Goal: Check status

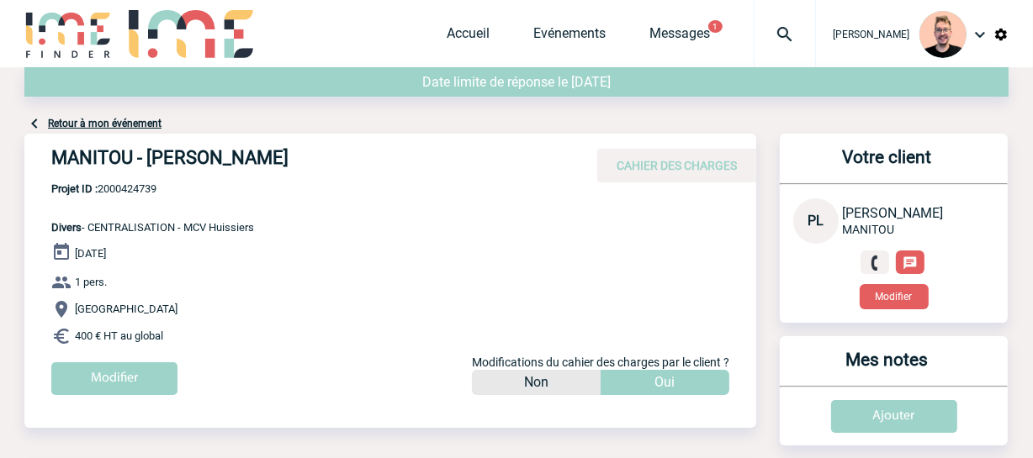
click at [766, 45] on div at bounding box center [784, 33] width 62 height 67
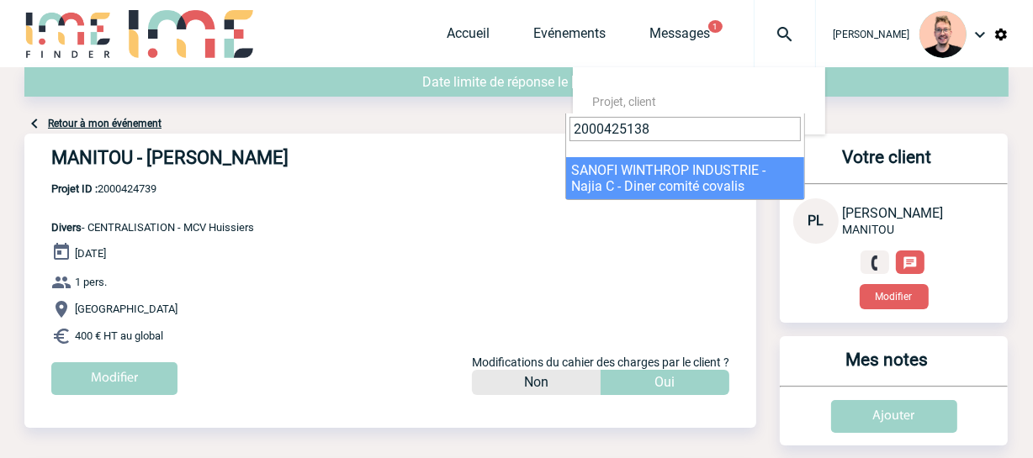
type input "2000425138"
select select "24639"
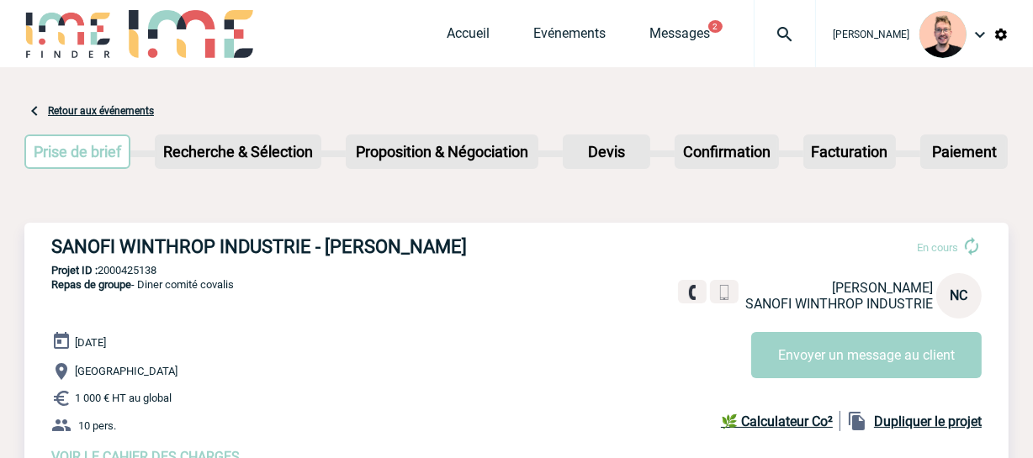
drag, startPoint x: 473, startPoint y: 246, endPoint x: 50, endPoint y: 247, distance: 422.1
click at [51, 247] on h3 "SANOFI WINTHROP INDUSTRIE - Najia CHAOUACHI" at bounding box center [303, 246] width 505 height 21
copy h3 "SANOFI WINTHROP INDUSTRIE - Najia CHAOUACHI"
click at [138, 272] on p "Projet ID : 2000425138" at bounding box center [516, 270] width 984 height 13
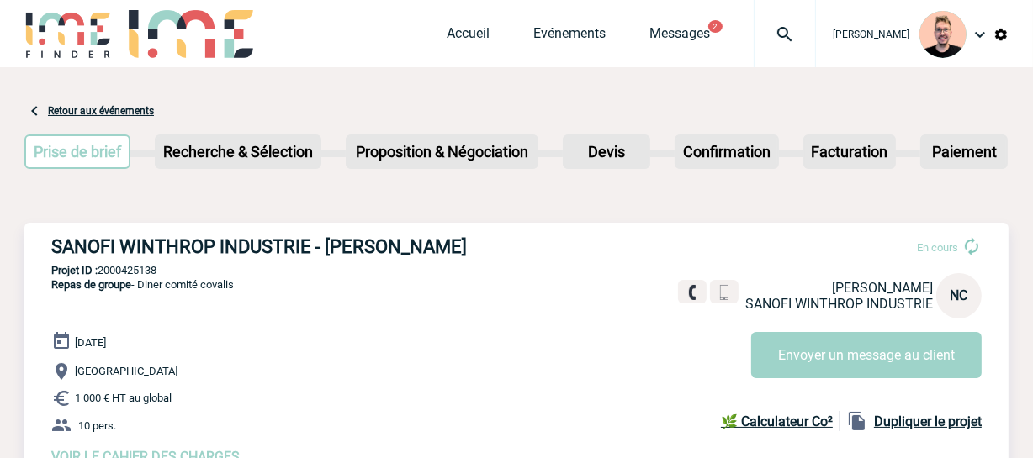
copy p "2000425138"
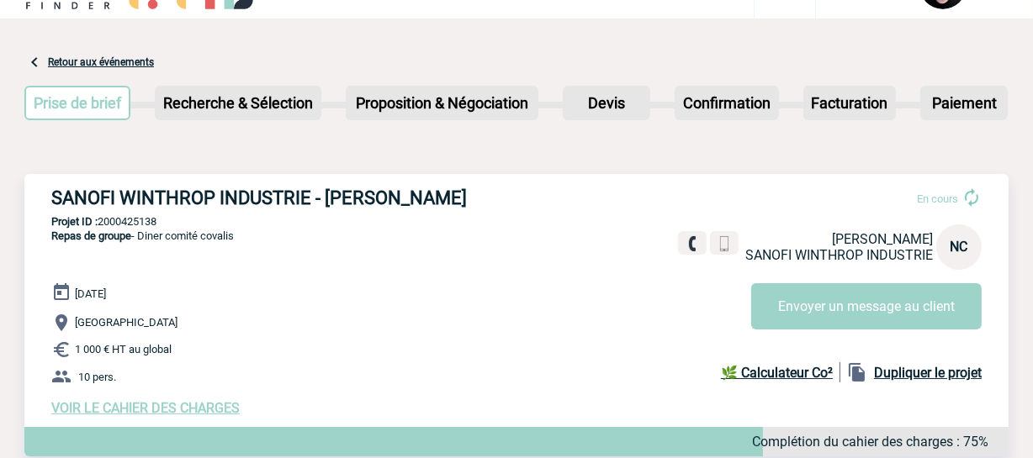
scroll to position [76, 0]
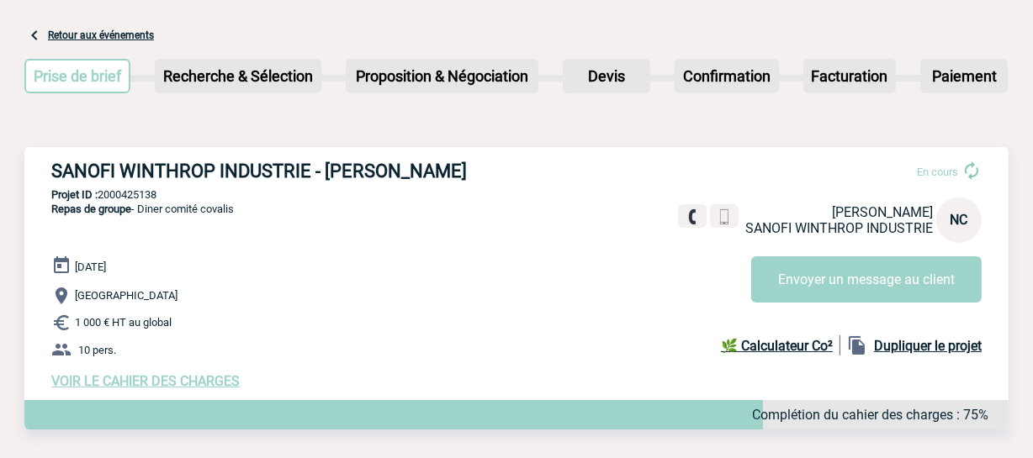
click at [147, 210] on span "Repas de groupe - Diner comité covalis" at bounding box center [142, 209] width 182 height 13
click at [135, 201] on p "Projet ID : 2000425138" at bounding box center [516, 194] width 984 height 13
click at [135, 195] on p "Projet ID : 2000425138" at bounding box center [516, 194] width 984 height 13
click at [148, 194] on p "Projet ID : 2000425138" at bounding box center [516, 194] width 984 height 13
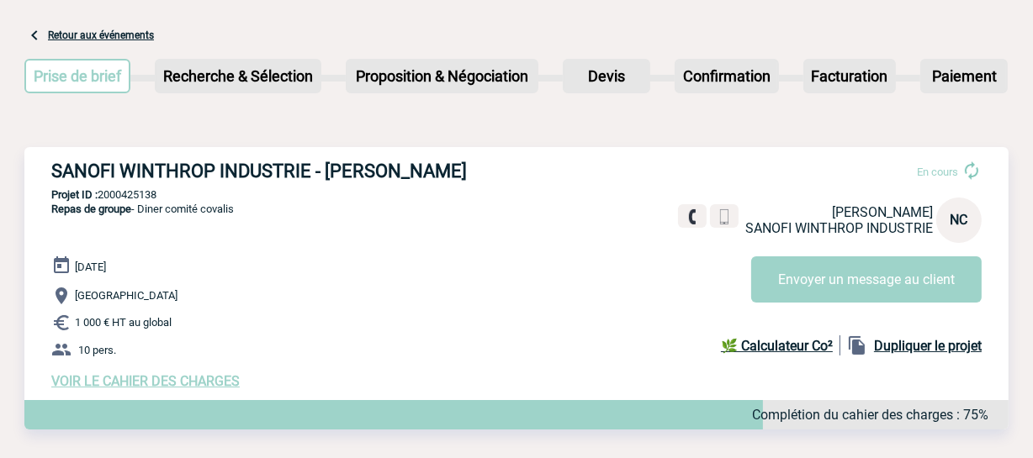
click at [148, 194] on p "Projet ID : 2000425138" at bounding box center [516, 194] width 984 height 13
copy p "2000425138"
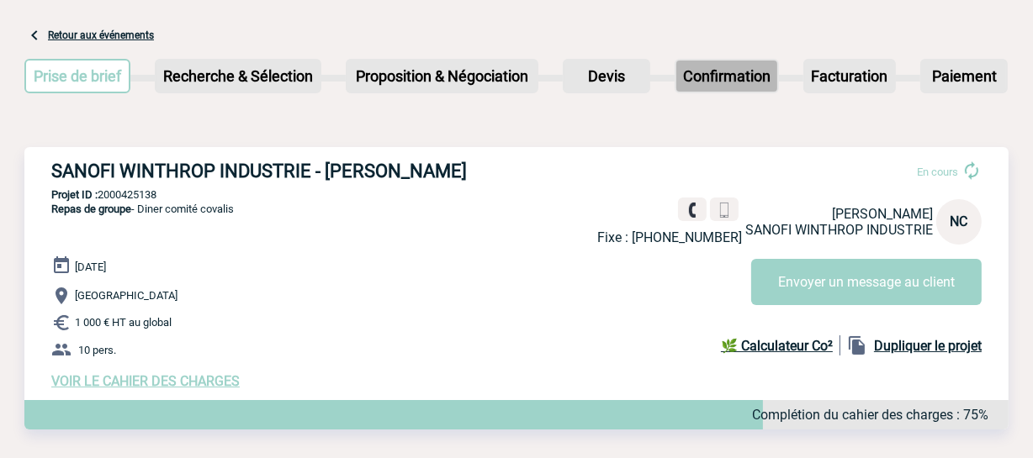
scroll to position [0, 0]
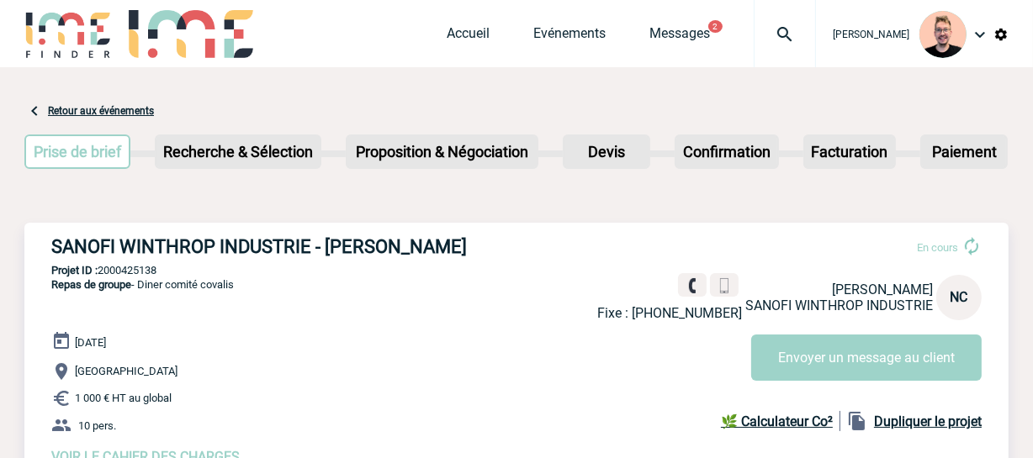
click at [761, 40] on img at bounding box center [784, 34] width 61 height 20
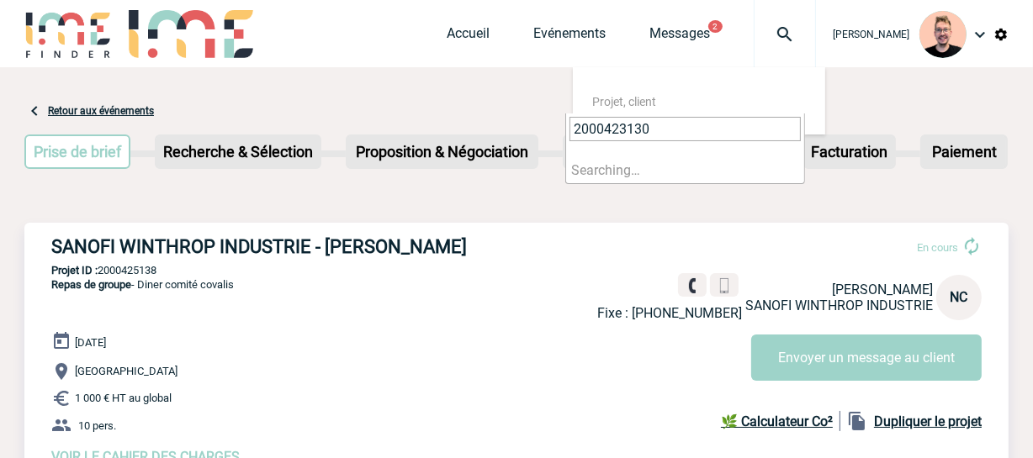
type input "2000423130"
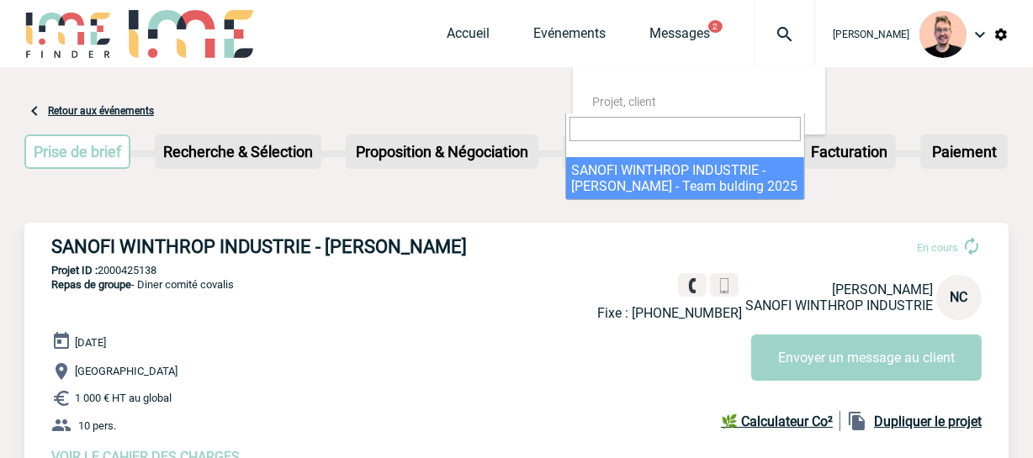
select select "22631"
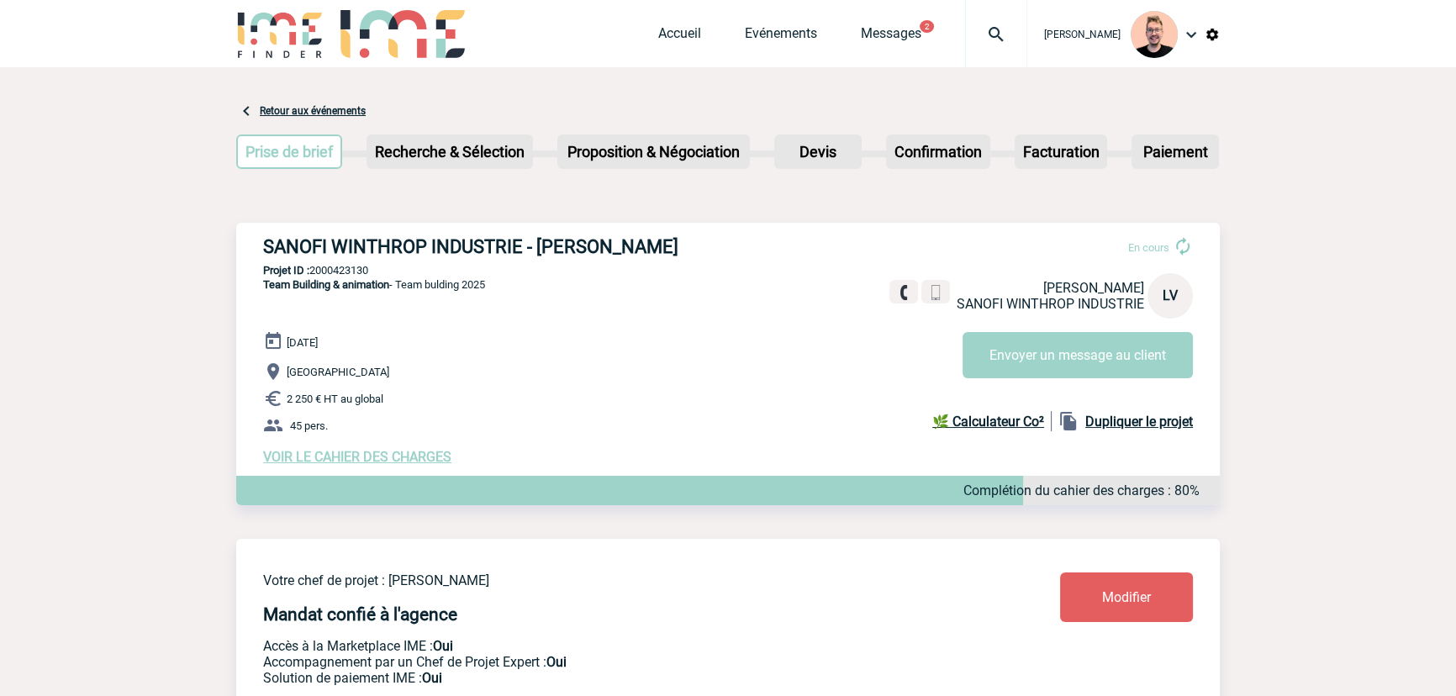
drag, startPoint x: 538, startPoint y: 242, endPoint x: 687, endPoint y: 240, distance: 148.8
click at [687, 240] on h3 "SANOFI WINTHROP INDUSTRIE - Ludovic VILLÉGER" at bounding box center [515, 246] width 505 height 21
copy h3 "Ludovic VILLÉGER"
click at [970, 39] on img at bounding box center [996, 34] width 61 height 20
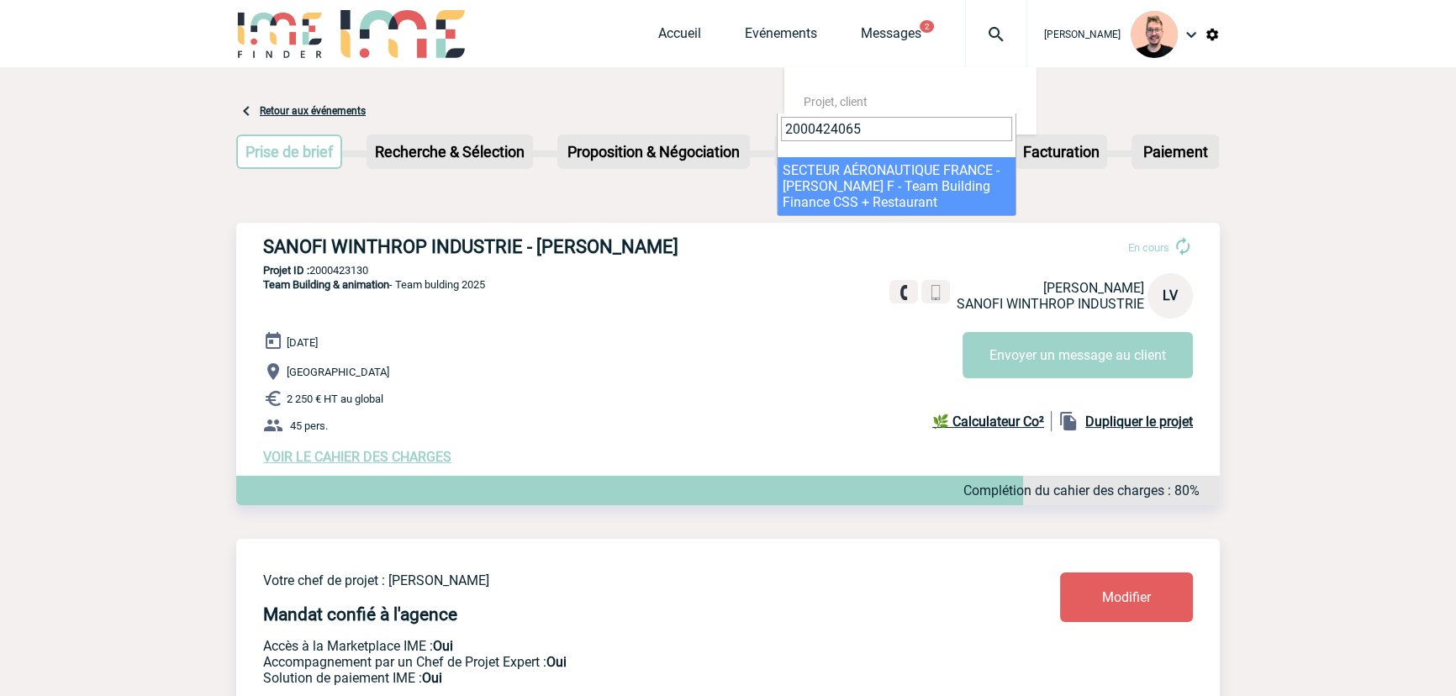
type input "2000424065"
select select "23566"
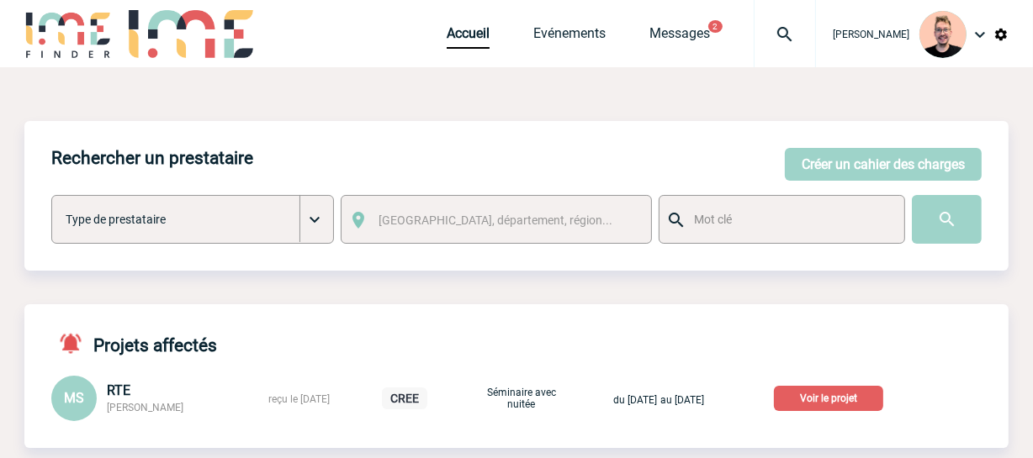
click at [756, 34] on img at bounding box center [784, 34] width 61 height 20
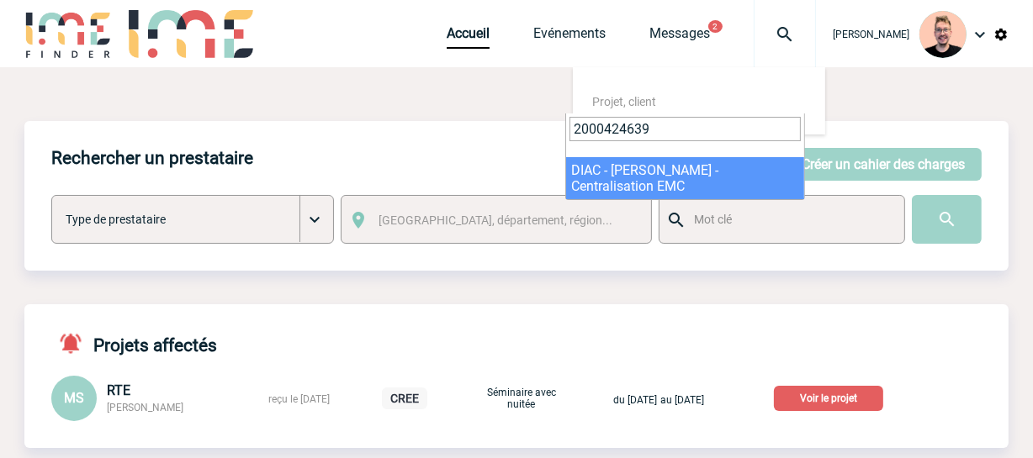
type input "2000424639"
select select "24140"
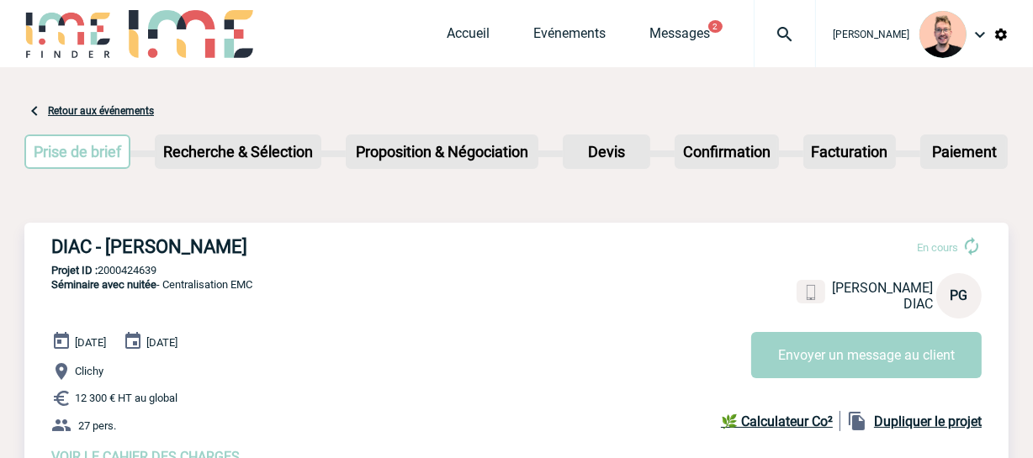
click at [763, 29] on img at bounding box center [784, 34] width 61 height 20
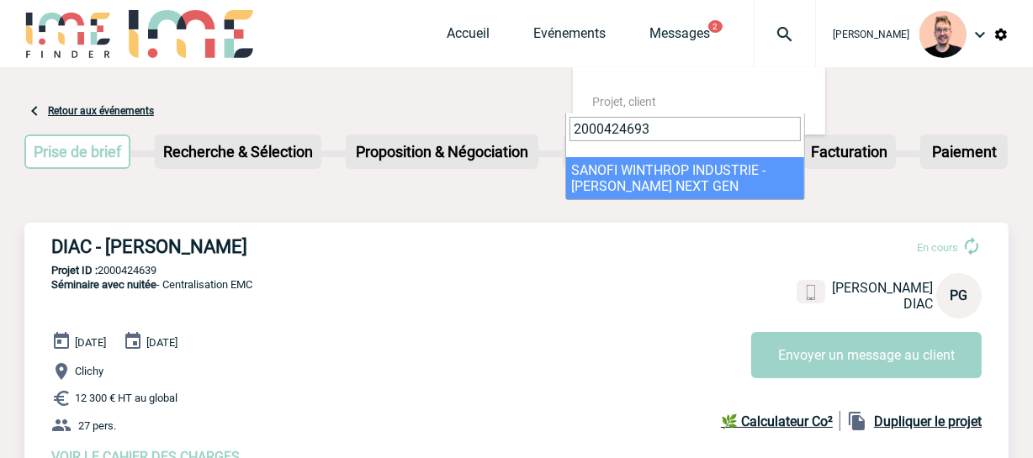
type input "2000424693"
select select "24194"
